Goal: Transaction & Acquisition: Purchase product/service

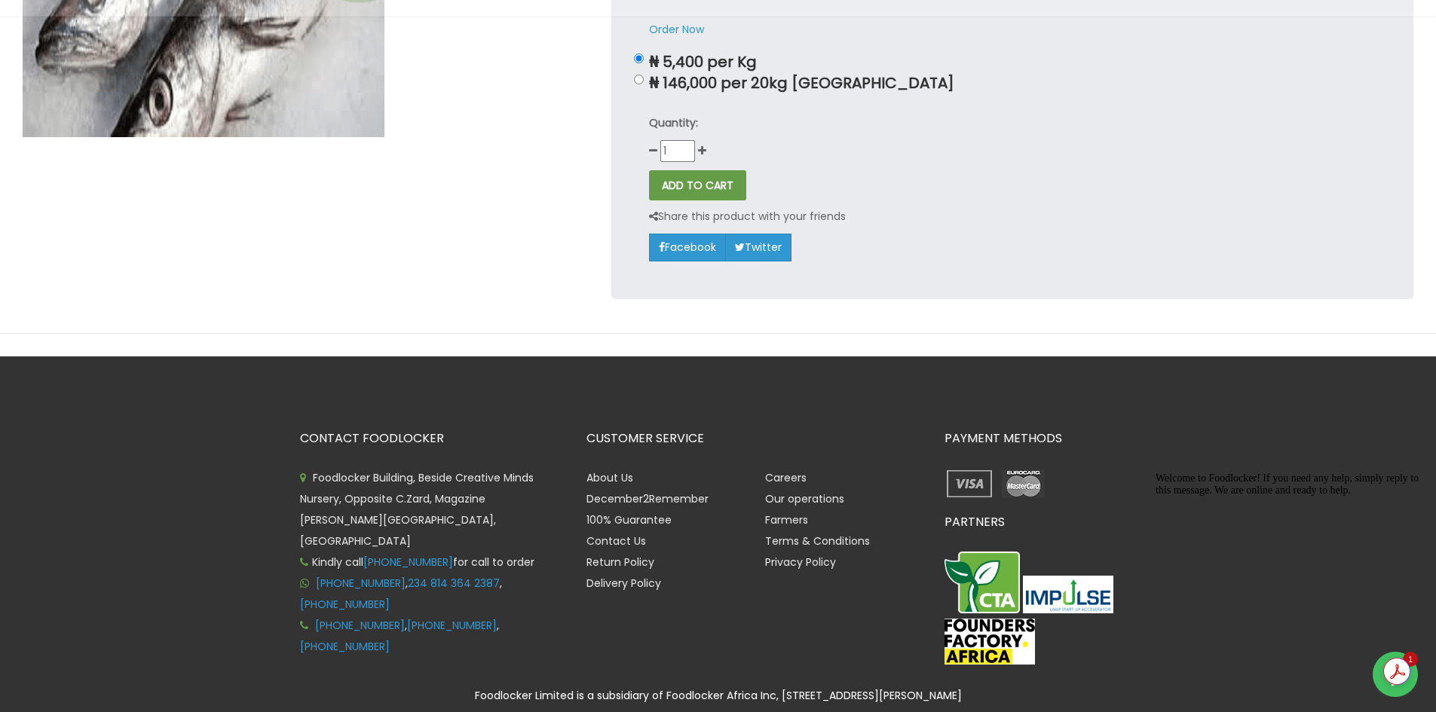
scroll to position [75, 0]
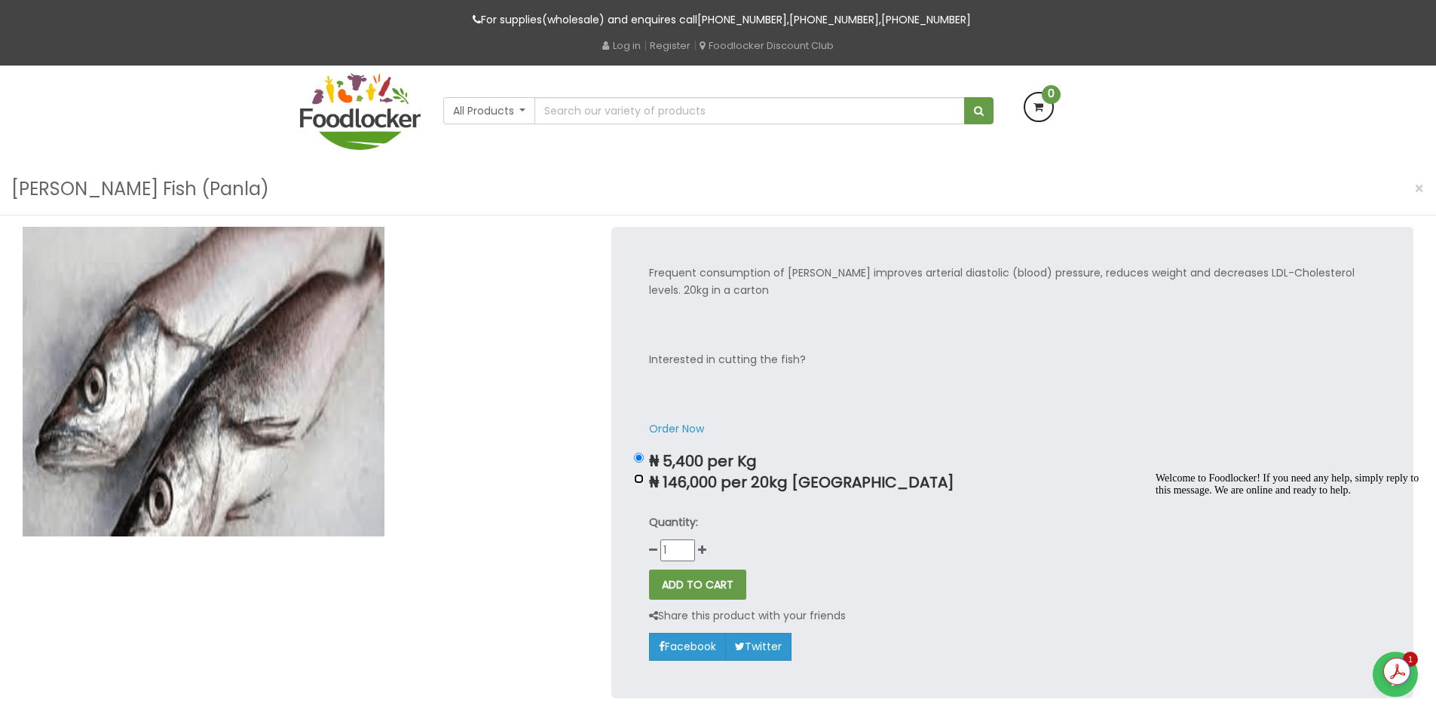
click at [639, 481] on input "₦ 146,000 per 20kg [GEOGRAPHIC_DATA]" at bounding box center [639, 479] width 10 height 10
radio input "true"
click at [519, 118] on button "All Products" at bounding box center [489, 110] width 93 height 27
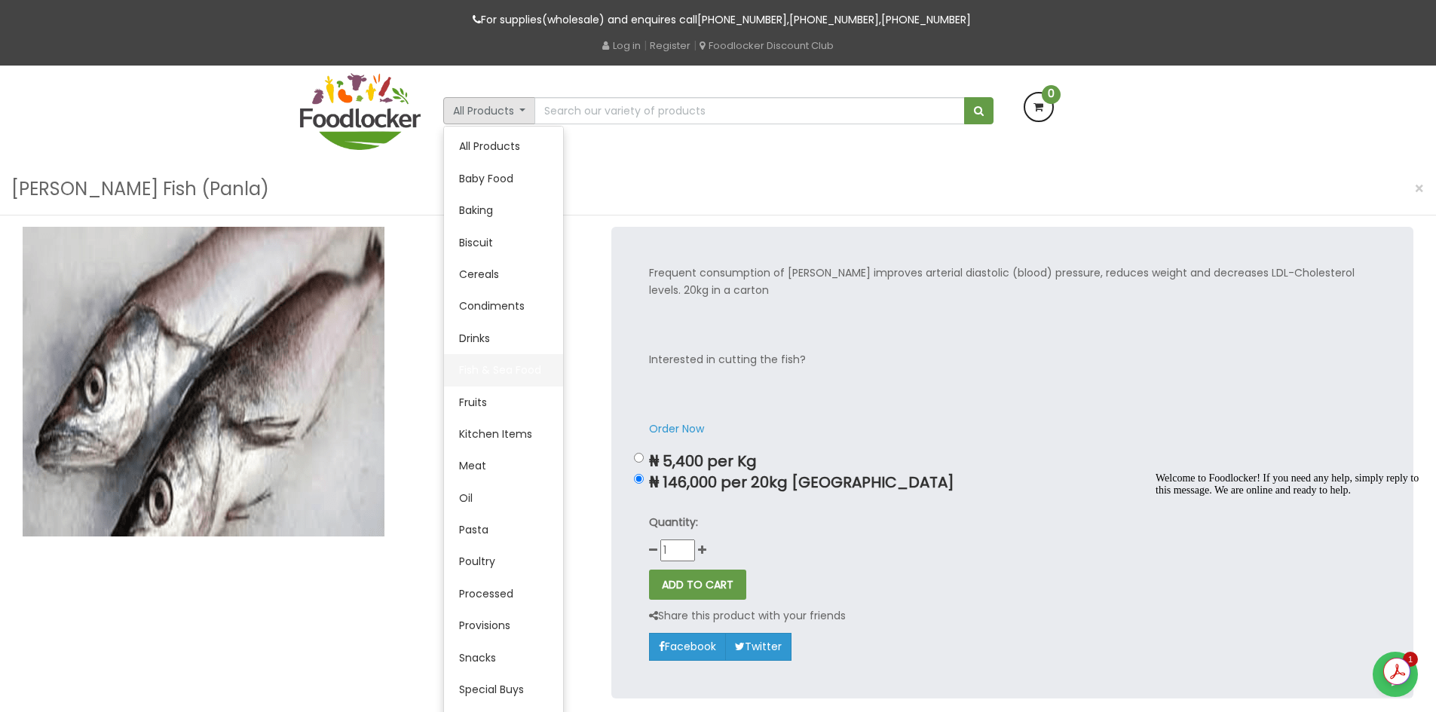
click at [518, 361] on link "Fish & Sea Food" at bounding box center [503, 370] width 119 height 32
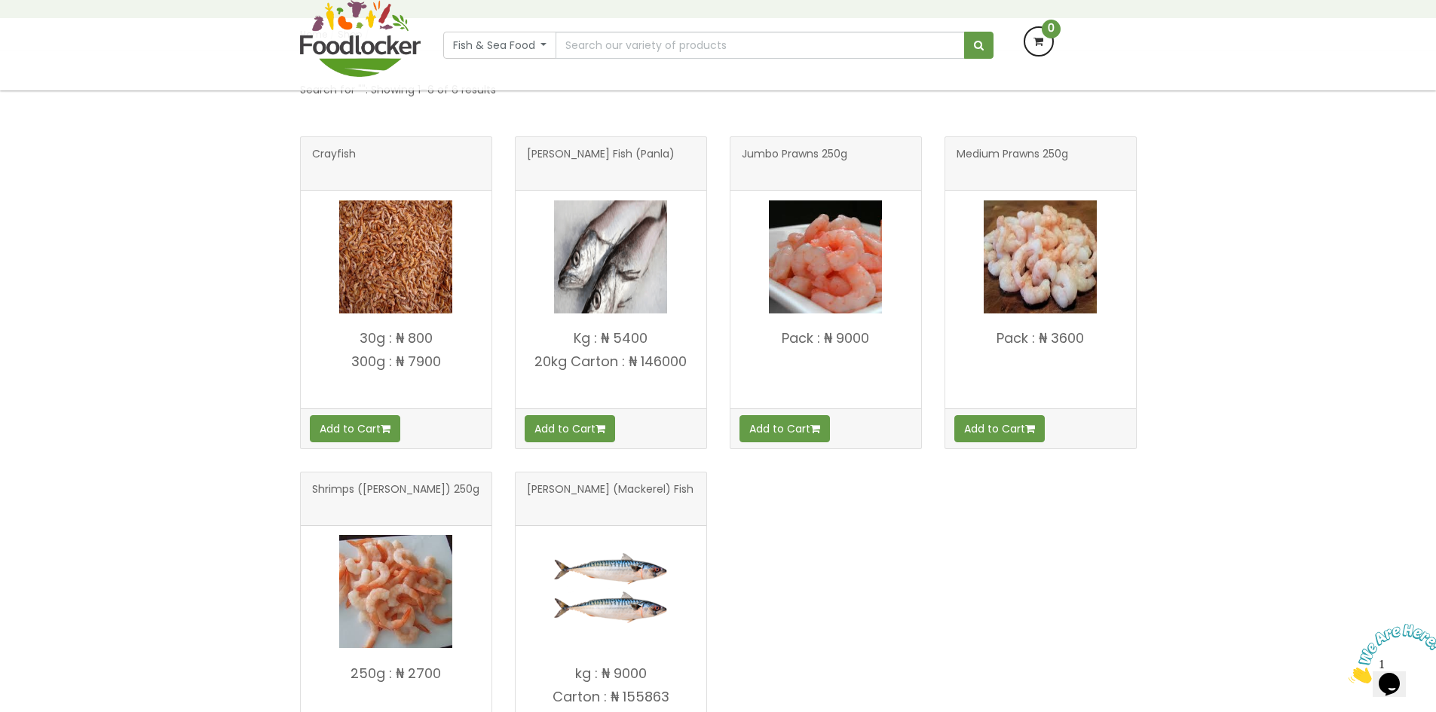
scroll to position [226, 0]
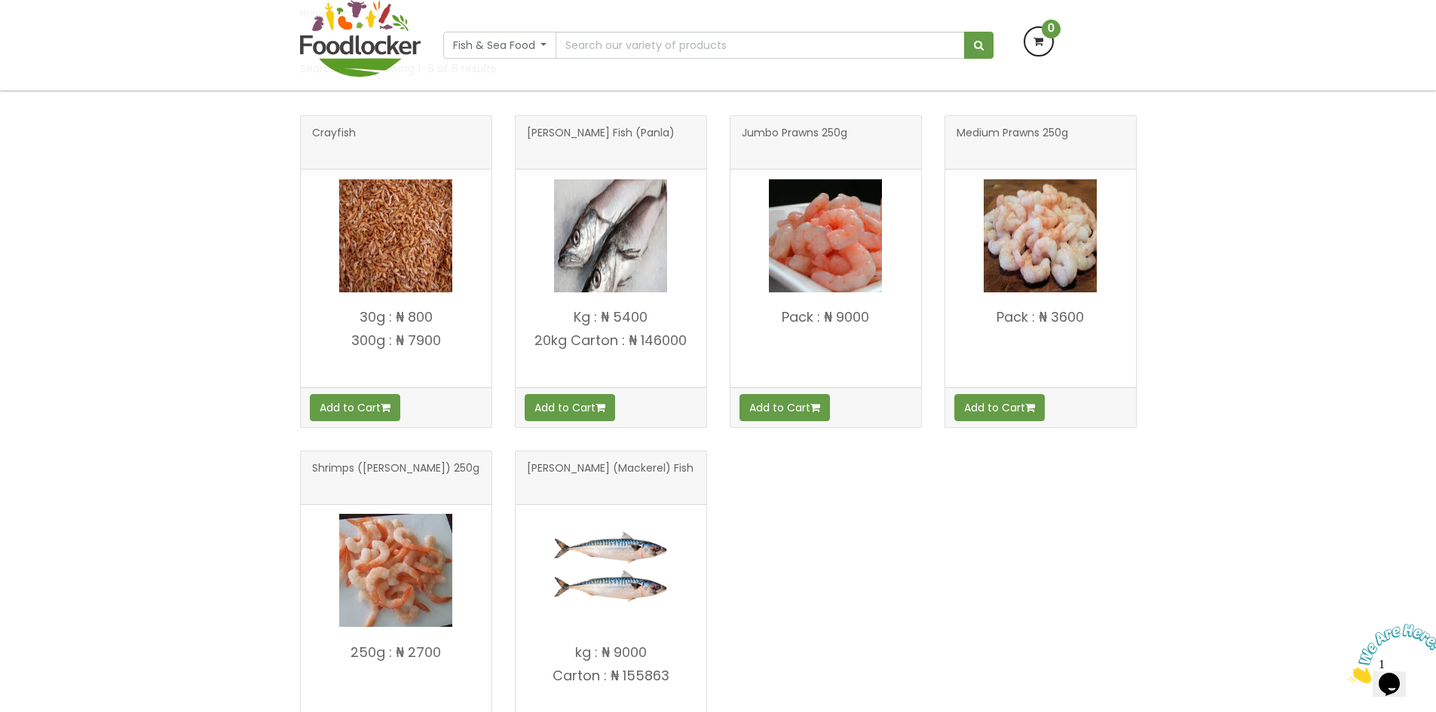
click at [604, 270] on img at bounding box center [610, 235] width 113 height 113
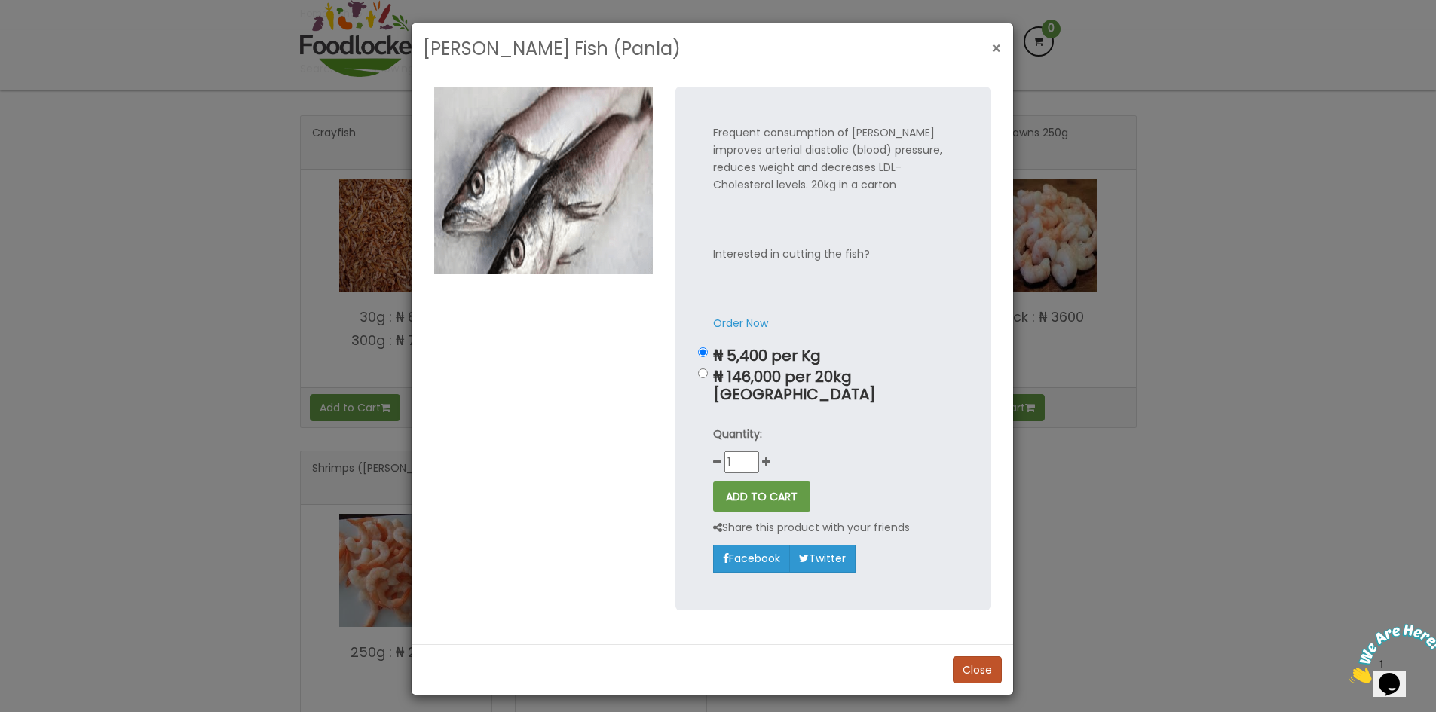
click at [999, 47] on span "×" at bounding box center [996, 49] width 11 height 22
